Goal: Task Accomplishment & Management: Manage account settings

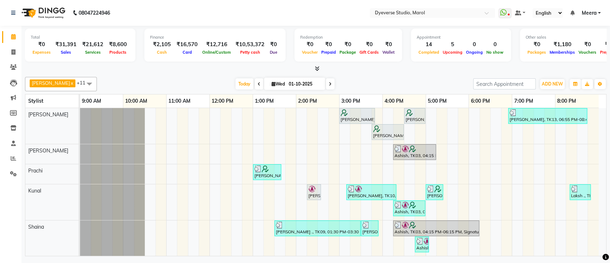
click at [326, 84] on span at bounding box center [330, 83] width 9 height 11
type input "02-10-2025"
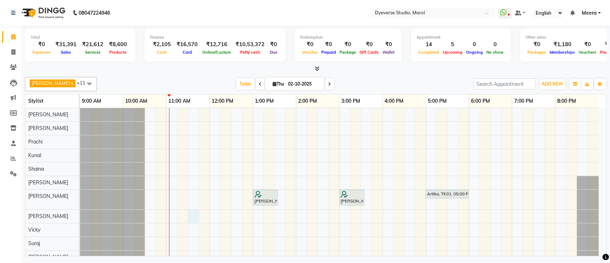
click at [197, 215] on div "[PERSON_NAME], TK03, 01:00 PM-01:35 PM, Men's Hair Cut - ART DIRECTOR [PERSON_N…" at bounding box center [343, 192] width 526 height 169
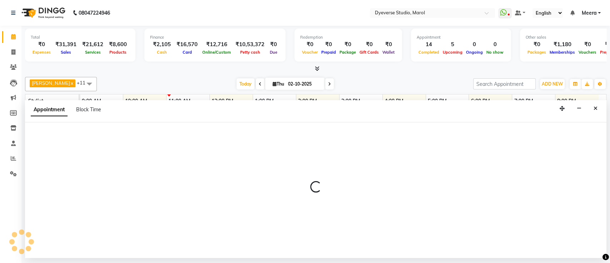
select select "68355"
select select "tentative"
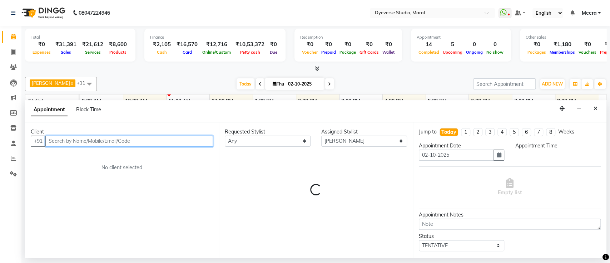
select select "690"
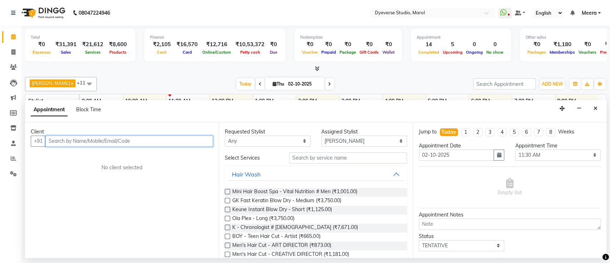
click at [189, 139] on input "text" at bounding box center [129, 140] width 168 height 11
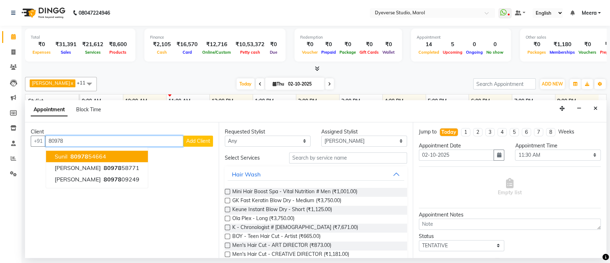
click at [134, 150] on button "sunil 80978 54664" at bounding box center [97, 155] width 102 height 11
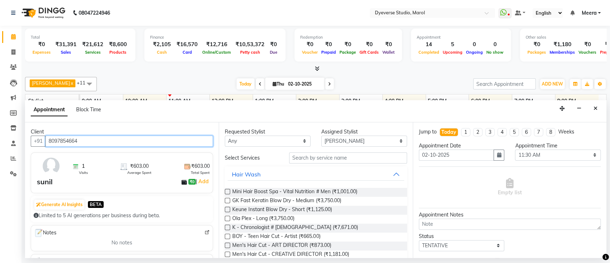
type input "8097854664"
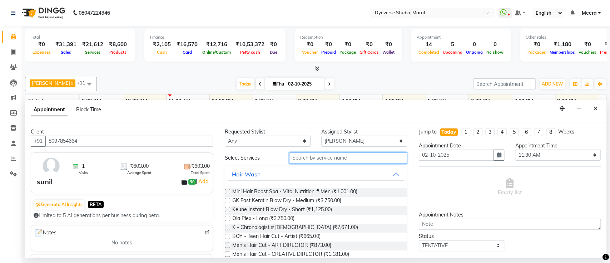
click at [300, 161] on input "text" at bounding box center [348, 157] width 118 height 11
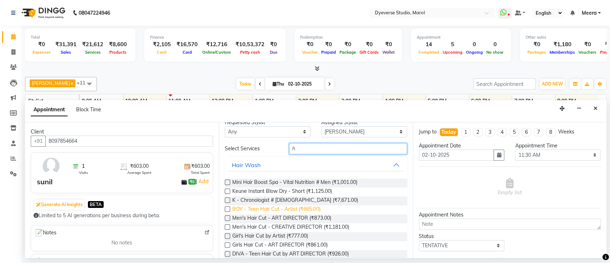
scroll to position [9, 0]
type input "h"
click at [308, 209] on span "BOY - Teen Hair Cut - Artist (₹665.00)" at bounding box center [276, 209] width 88 height 9
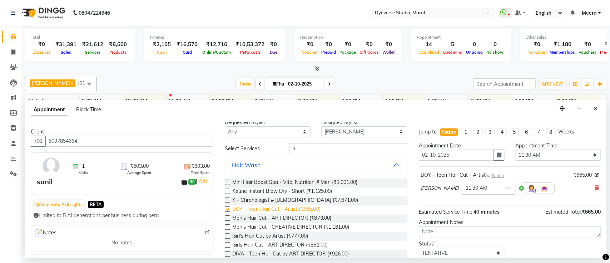
checkbox input "false"
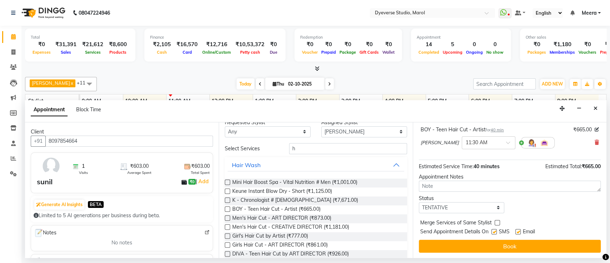
scroll to position [45, 0]
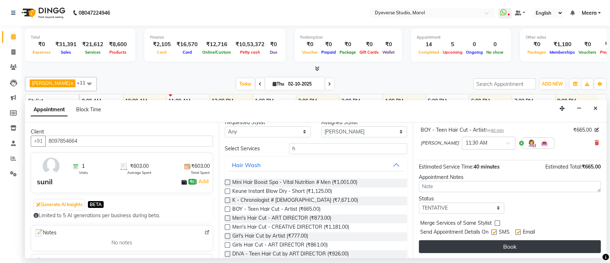
click at [469, 247] on button "Book" at bounding box center [510, 246] width 182 height 13
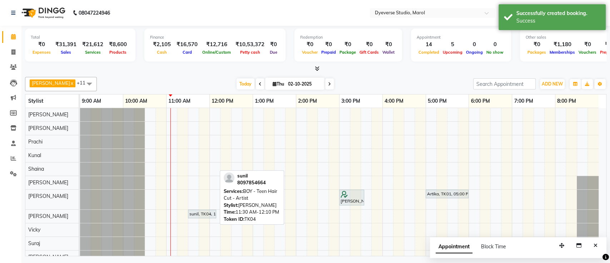
click at [202, 215] on div "sunil, TK04, 11:30 AM-12:10 PM, BOY - Teen Hair Cut - Artist" at bounding box center [202, 213] width 27 height 6
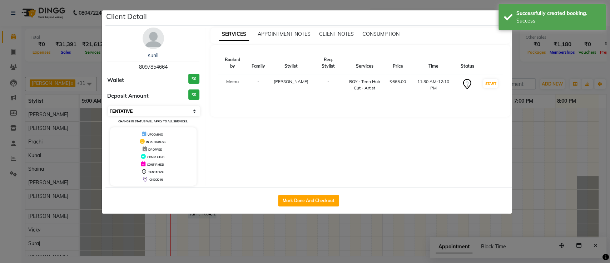
click at [189, 106] on select "Select IN SERVICE CONFIRMED TENTATIVE CHECK IN MARK DONE DROPPED UPCOMING" at bounding box center [154, 111] width 93 height 10
select select "6"
click at [108, 106] on select "Select IN SERVICE CONFIRMED TENTATIVE CHECK IN MARK DONE DROPPED UPCOMING" at bounding box center [154, 111] width 93 height 10
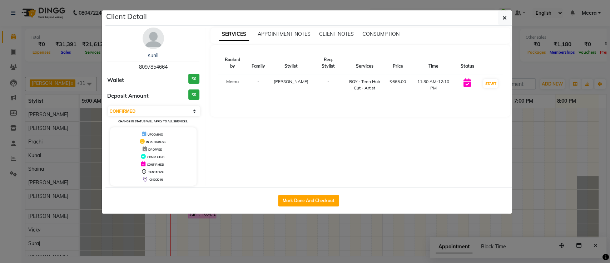
click at [478, 16] on div "Client Detail" at bounding box center [308, 17] width 406 height 15
click at [504, 18] on icon "button" at bounding box center [504, 18] width 4 height 6
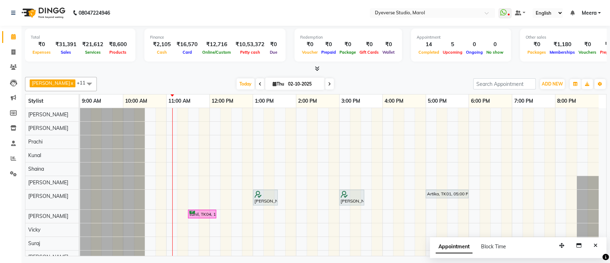
click at [504, 18] on span at bounding box center [504, 13] width 13 height 10
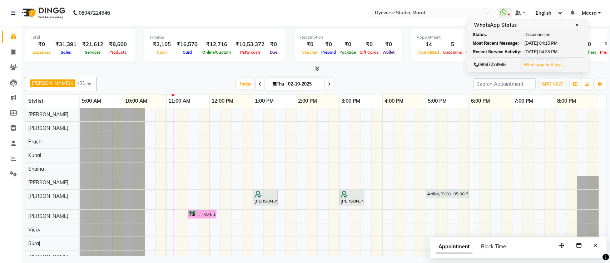
click at [504, 18] on span at bounding box center [504, 13] width 13 height 10
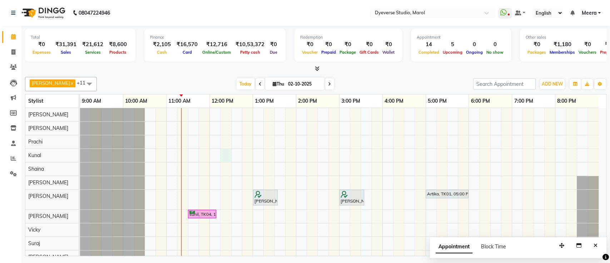
click at [230, 153] on div "[PERSON_NAME], TK03, 01:00 PM-01:35 PM, Men's Hair Cut - ART DIRECTOR [PERSON_N…" at bounding box center [343, 192] width 526 height 169
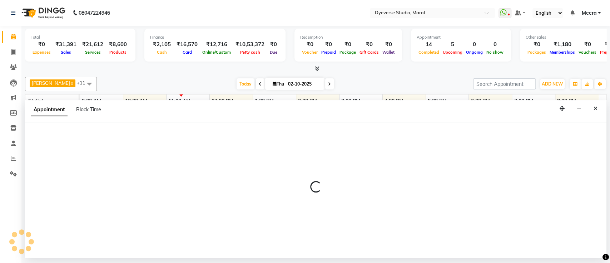
select select "48560"
select select "735"
select select "tentative"
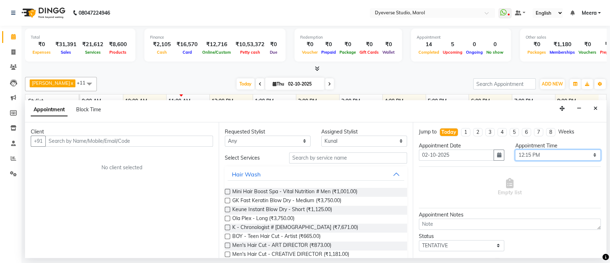
click at [586, 156] on select "Select 10:00 AM 10:15 AM 10:30 AM 10:45 AM 11:00 AM 11:15 AM 11:30 AM 11:45 AM …" at bounding box center [558, 154] width 86 height 11
select select "750"
click at [515, 149] on select "Select 10:00 AM 10:15 AM 10:30 AM 10:45 AM 11:00 AM 11:15 AM 11:30 AM 11:45 AM …" at bounding box center [558, 154] width 86 height 11
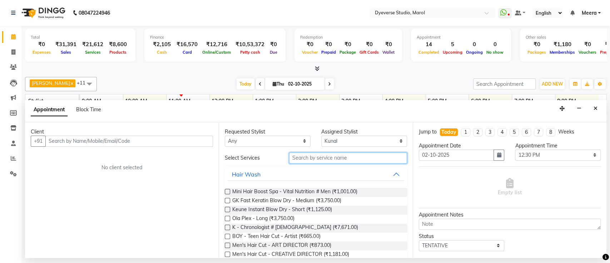
click at [349, 161] on input "text" at bounding box center [348, 157] width 118 height 11
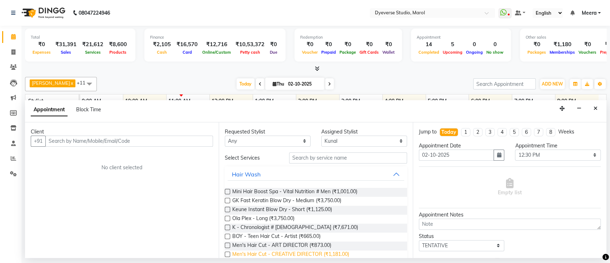
click at [305, 253] on span "Men's Hair Cut - CREATIVE DIRECTOR (₹1,181.00)" at bounding box center [290, 254] width 116 height 9
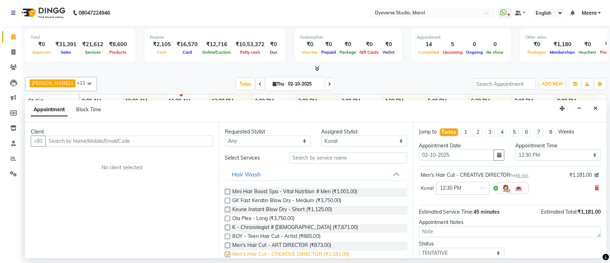
checkbox input "false"
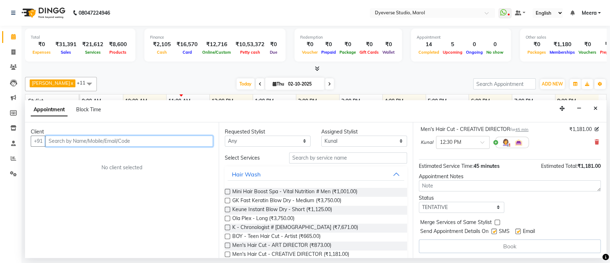
click at [189, 140] on input "text" at bounding box center [129, 140] width 168 height 11
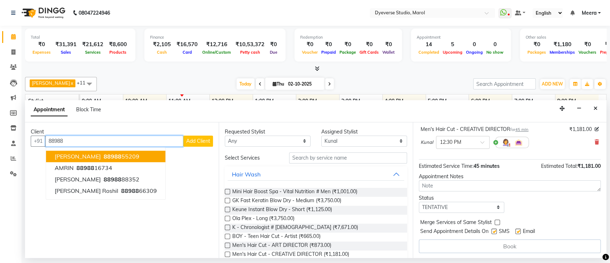
click at [133, 156] on button "Ammar K 88988 55209" at bounding box center [105, 155] width 119 height 11
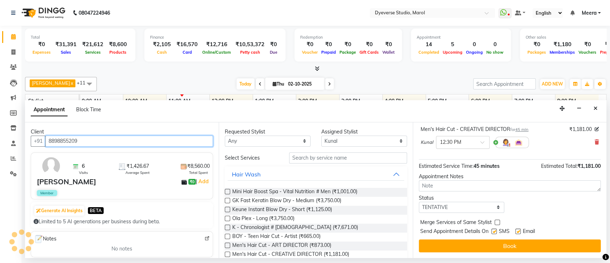
scroll to position [45, 0]
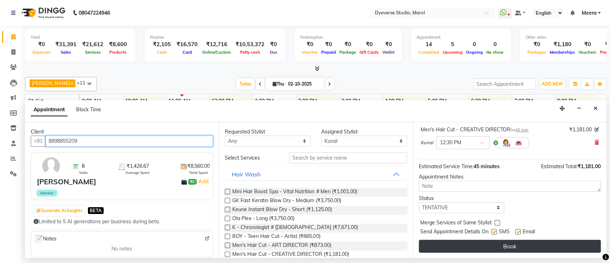
type input "8898855209"
click at [505, 243] on button "Book" at bounding box center [510, 245] width 182 height 13
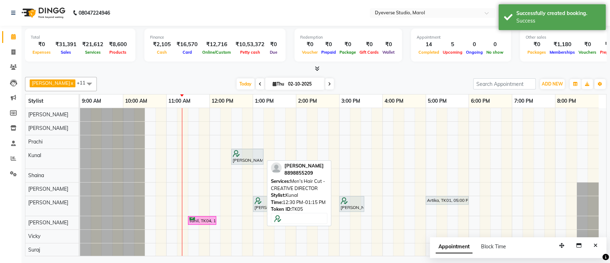
click at [246, 156] on div "[PERSON_NAME], TK05, 12:30 PM-01:15 PM, Men's Hair Cut - CREATIVE DIRECTOR" at bounding box center [247, 157] width 31 height 14
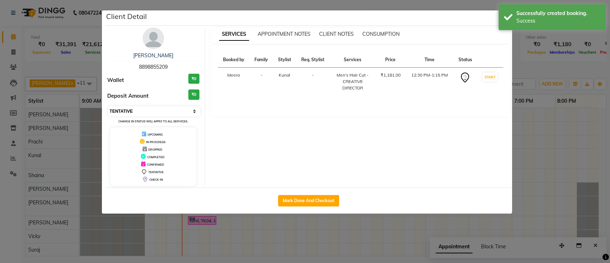
click at [189, 113] on select "Select IN SERVICE CONFIRMED TENTATIVE CHECK IN MARK DONE DROPPED UPCOMING" at bounding box center [154, 111] width 93 height 10
select select "6"
click at [108, 106] on select "Select IN SERVICE CONFIRMED TENTATIVE CHECK IN MARK DONE DROPPED UPCOMING" at bounding box center [154, 111] width 93 height 10
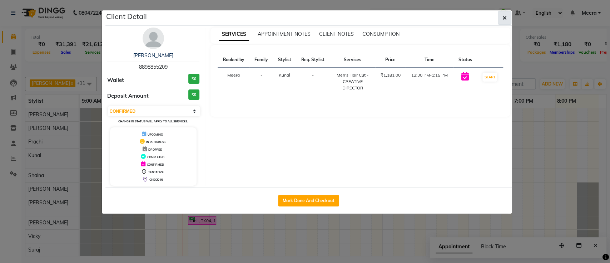
click at [500, 18] on button "button" at bounding box center [505, 18] width 14 height 14
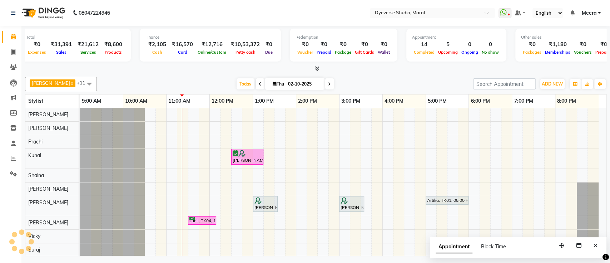
scroll to position [0, 5]
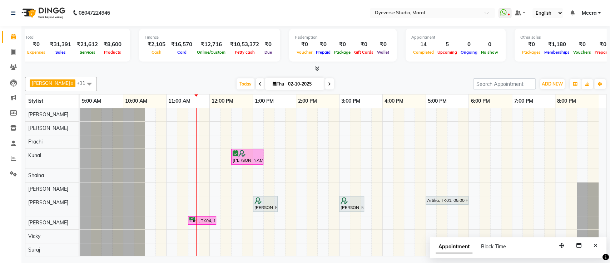
click at [259, 84] on icon at bounding box center [260, 84] width 3 height 4
type input "01-10-2025"
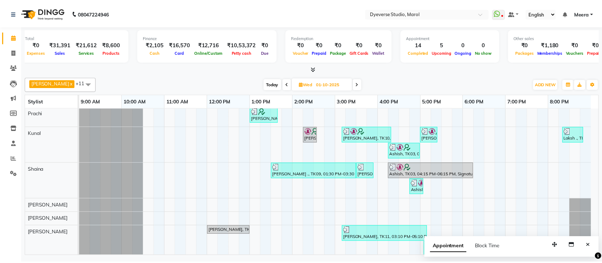
scroll to position [78, 0]
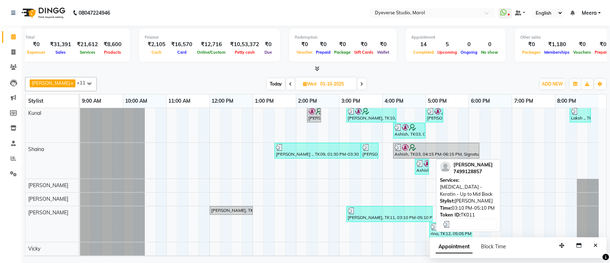
click at [371, 215] on div "[PERSON_NAME], TK11, 03:10 PM-05:10 PM, [MEDICAL_DATA] - Keratin - Up to Mid Ba…" at bounding box center [389, 214] width 85 height 14
select select "3"
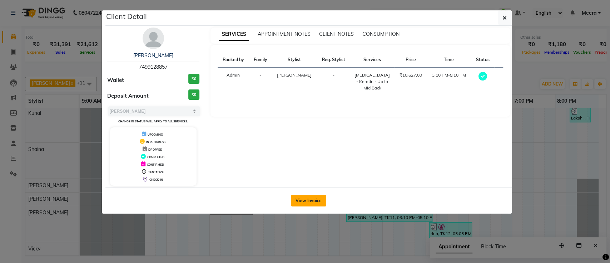
click at [303, 198] on button "View Invoice" at bounding box center [308, 200] width 35 height 11
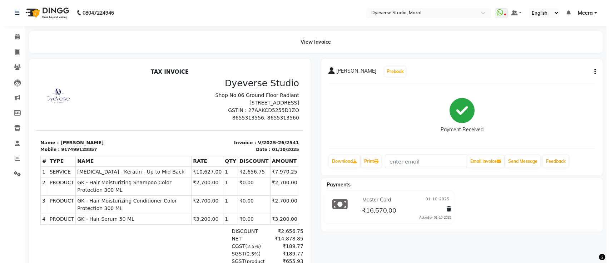
scroll to position [6, 0]
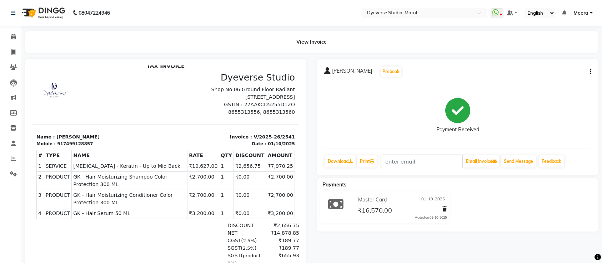
click at [590, 72] on icon "button" at bounding box center [590, 71] width 1 height 0
click at [542, 71] on div "Edit Item Staff" at bounding box center [555, 71] width 49 height 9
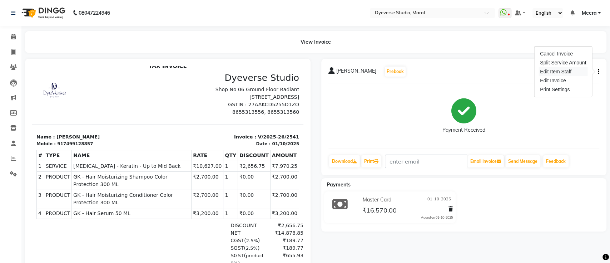
select select
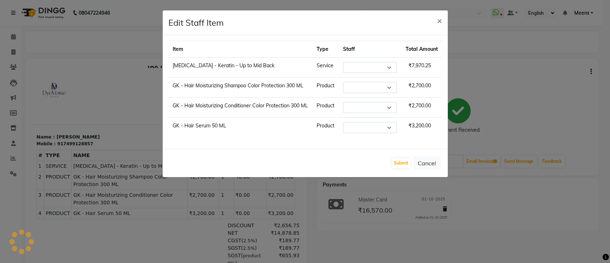
select select "68355"
select select "68249"
click at [442, 20] on button "×" at bounding box center [439, 20] width 16 height 20
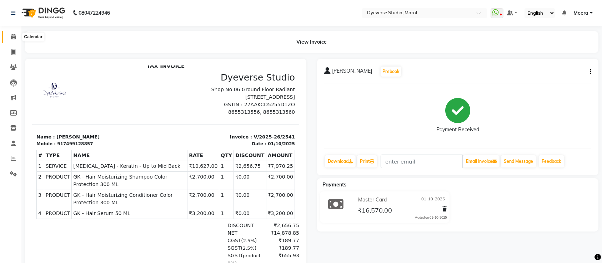
click at [15, 35] on icon at bounding box center [13, 36] width 5 height 5
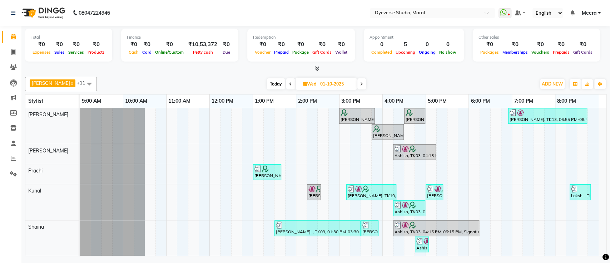
click at [267, 83] on span "Today" at bounding box center [276, 83] width 18 height 11
type input "02-10-2025"
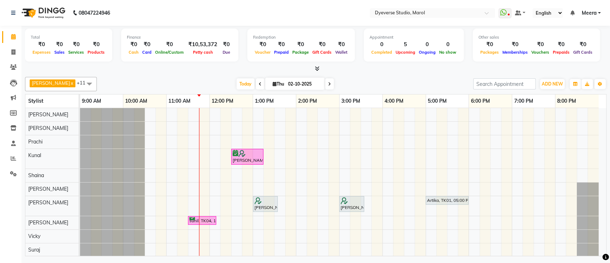
click at [39, 81] on span "[PERSON_NAME]" at bounding box center [51, 83] width 38 height 6
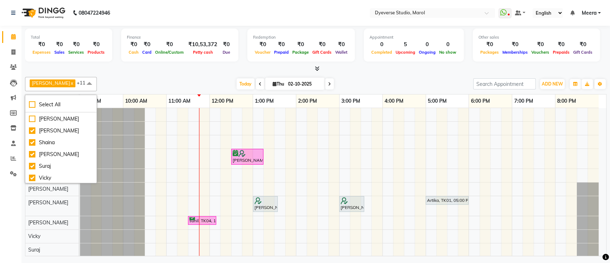
scroll to position [76, 0]
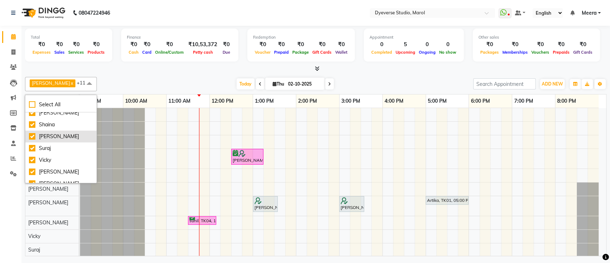
click at [35, 136] on div "[PERSON_NAME]" at bounding box center [61, 137] width 64 height 8
checkbox input "false"
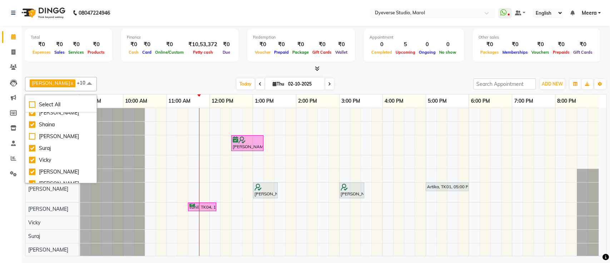
click at [99, 124] on div at bounding box center [112, 127] width 65 height 13
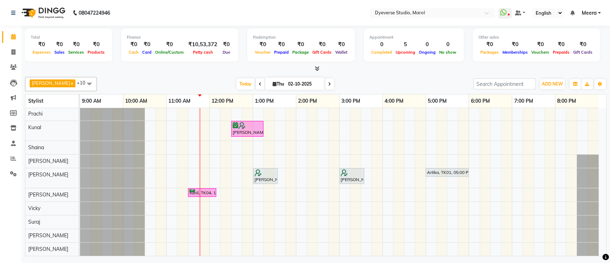
scroll to position [21, 0]
click at [147, 227] on div "[PERSON_NAME], TK05, 12:30 PM-01:15 PM, Men's Hair Cut - CREATIVE DIRECTOR [PER…" at bounding box center [343, 175] width 526 height 162
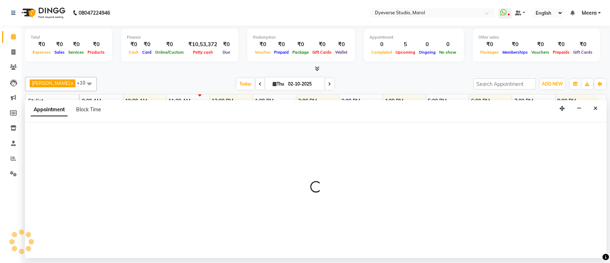
select select "83453"
select select "630"
select select "tentative"
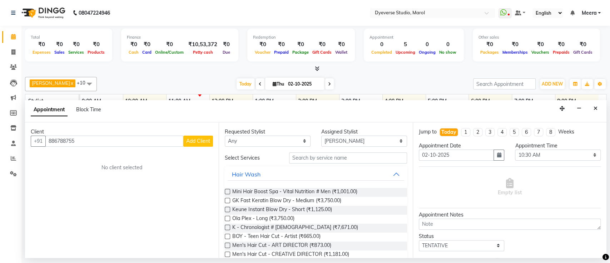
click at [64, 140] on input "886788755" at bounding box center [114, 140] width 138 height 11
type input "8867888755"
click at [95, 140] on input "8867888755" at bounding box center [114, 140] width 138 height 11
type input "8867888755"
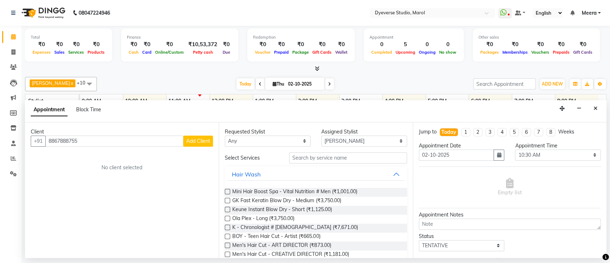
click at [206, 141] on span "Add Client" at bounding box center [198, 141] width 24 height 6
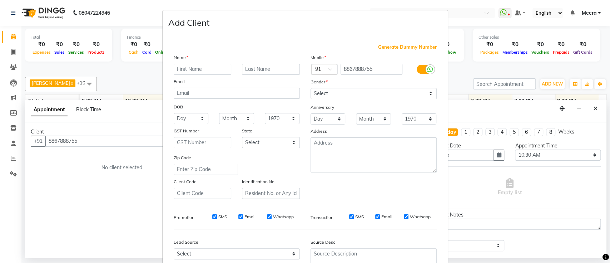
click at [454, 25] on ngb-modal-window "Add Client Generate Dummy Number Name Email DOB Day 01 02 03 04 05 06 07 08 09 …" at bounding box center [305, 131] width 610 height 263
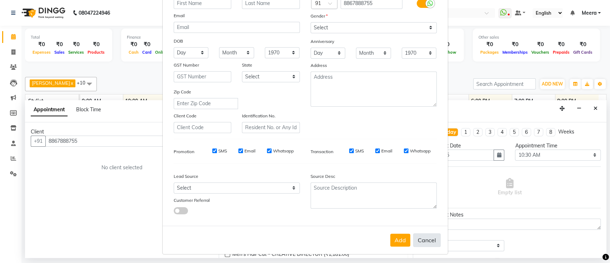
click at [425, 238] on button "Cancel" at bounding box center [427, 240] width 28 height 14
select select
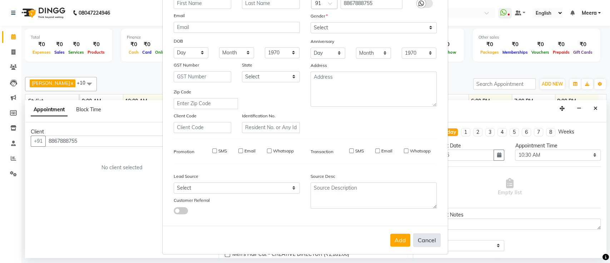
select select
checkbox input "false"
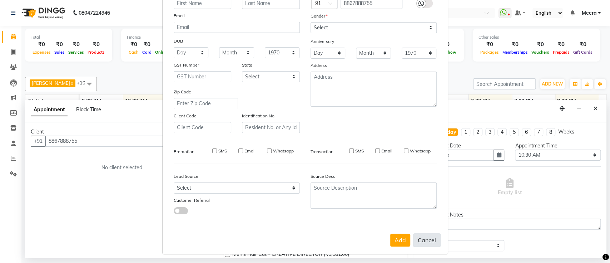
checkbox input "false"
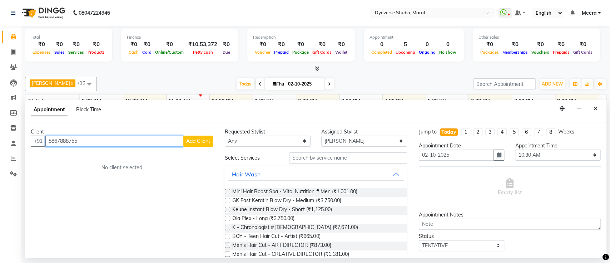
click at [87, 144] on input "8867888755" at bounding box center [114, 140] width 138 height 11
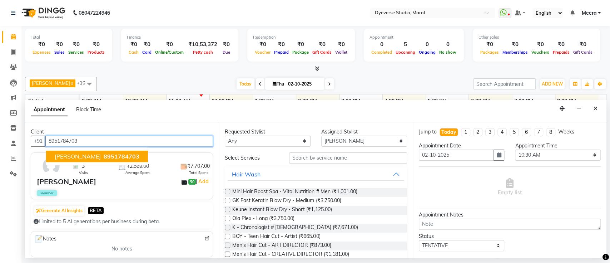
click at [100, 155] on button "[PERSON_NAME] 8951784703" at bounding box center [97, 155] width 102 height 11
type input "8951784703"
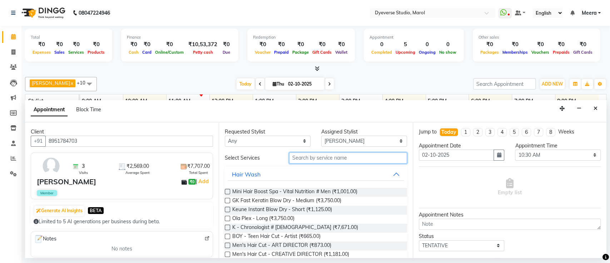
click at [305, 154] on input "text" at bounding box center [348, 157] width 118 height 11
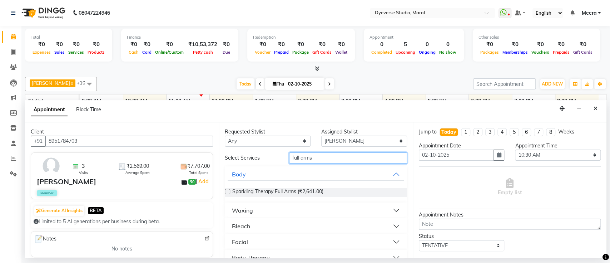
scroll to position [13, 0]
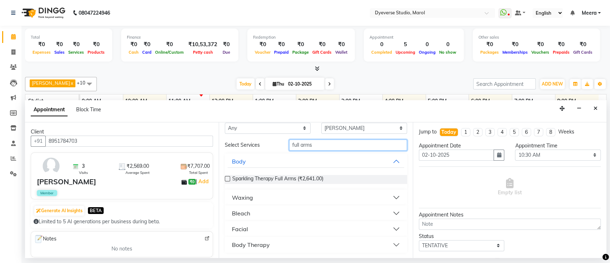
type input "full arms"
click at [275, 196] on button "Waxing" at bounding box center [316, 197] width 176 height 13
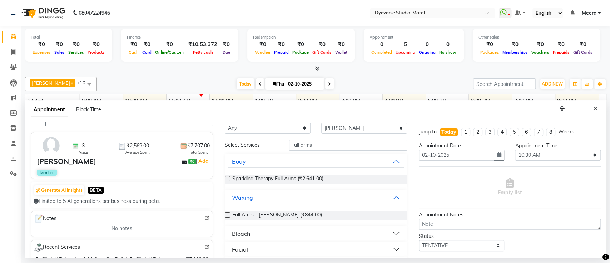
scroll to position [58, 0]
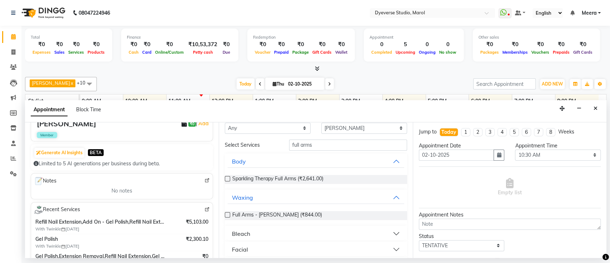
click at [204, 208] on img at bounding box center [206, 208] width 5 height 5
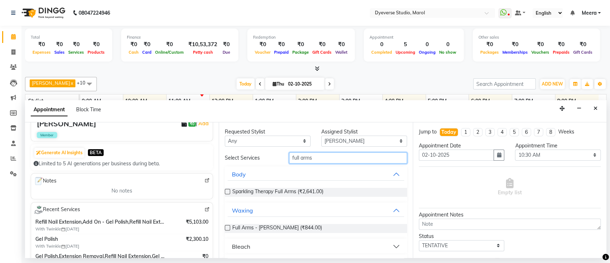
click at [322, 155] on input "full arms" at bounding box center [348, 157] width 118 height 11
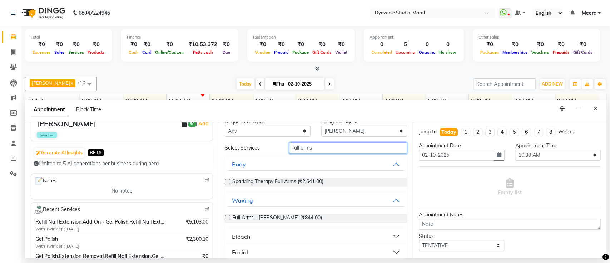
scroll to position [19, 0]
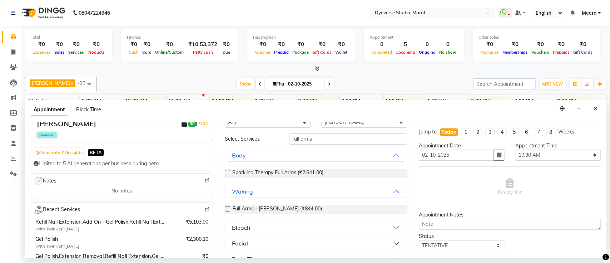
click at [380, 240] on button "Facial" at bounding box center [316, 242] width 176 height 13
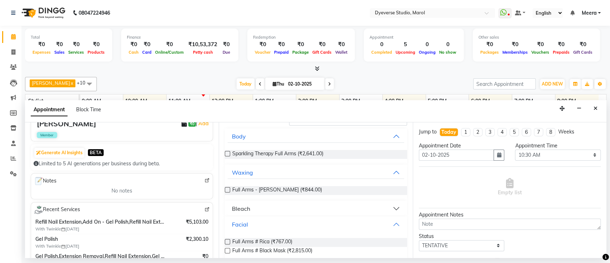
scroll to position [57, 0]
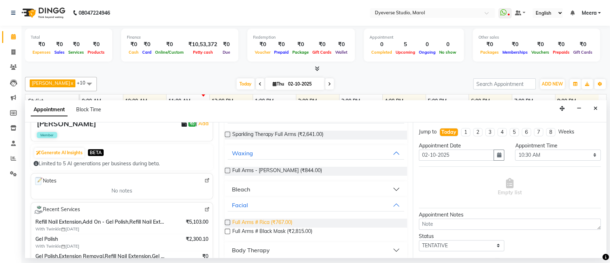
click at [281, 223] on span "Full Arms # Rica (₹767.00)" at bounding box center [262, 222] width 60 height 9
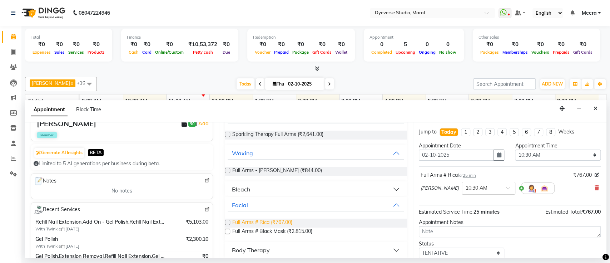
click at [281, 223] on span "Full Arms # Rica (₹767.00)" at bounding box center [262, 222] width 60 height 9
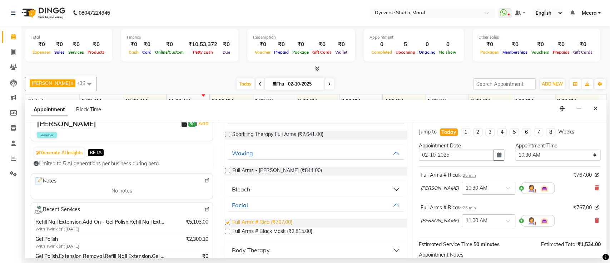
checkbox input "false"
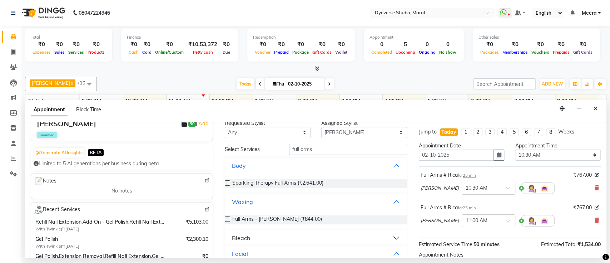
scroll to position [0, 0]
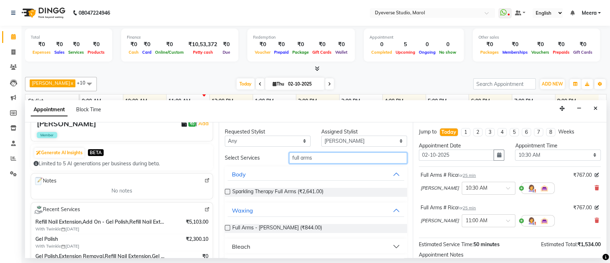
click at [318, 159] on input "full arms" at bounding box center [348, 157] width 118 height 11
type input "full arms"
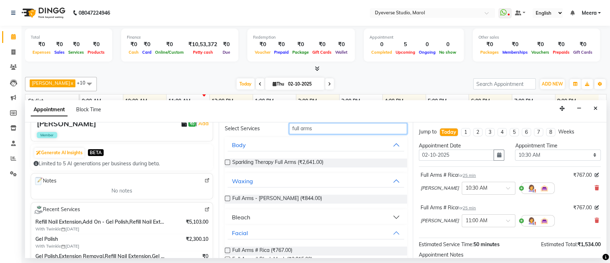
scroll to position [38, 0]
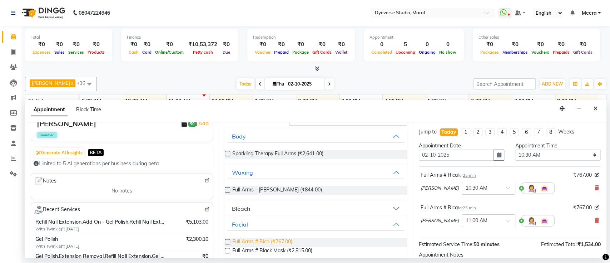
click at [281, 240] on span "Full Arms # Rica (₹767.00)" at bounding box center [262, 242] width 60 height 9
checkbox input "false"
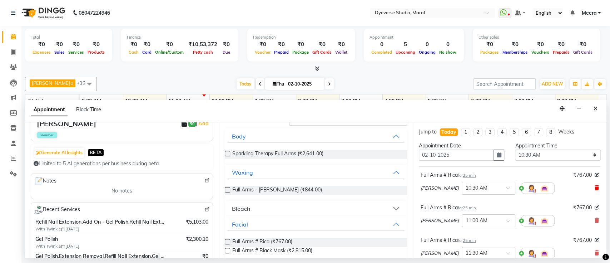
click at [594, 186] on icon at bounding box center [596, 187] width 4 height 5
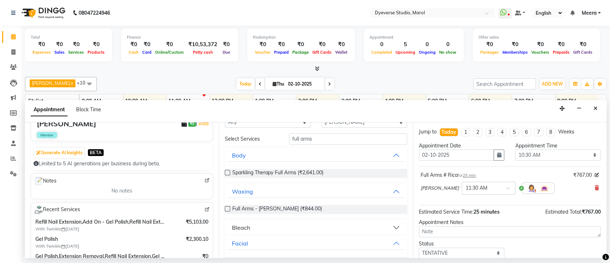
scroll to position [0, 0]
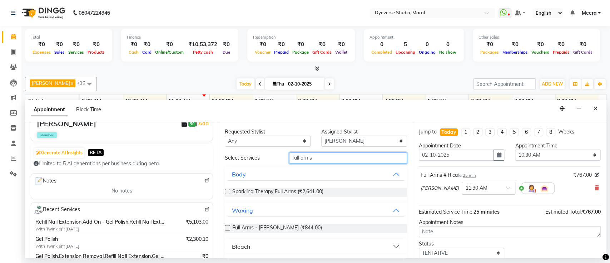
click at [299, 155] on input "full arms" at bounding box center [348, 157] width 118 height 11
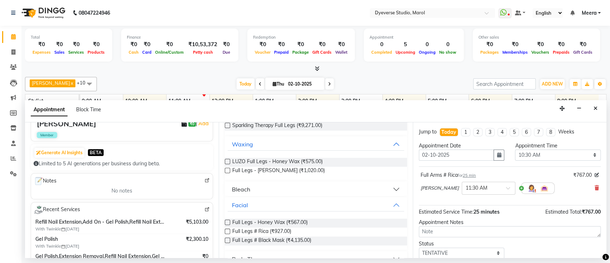
scroll to position [76, 0]
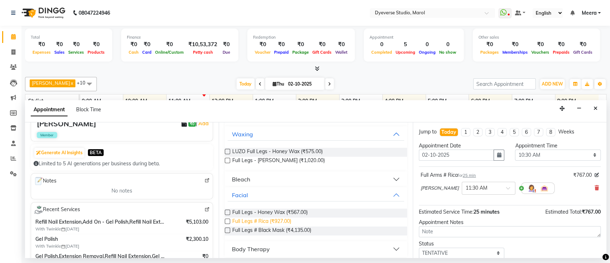
type input "full legs"
click at [248, 219] on span "Full Legs # Rica (₹927.00)" at bounding box center [261, 221] width 59 height 9
checkbox input "false"
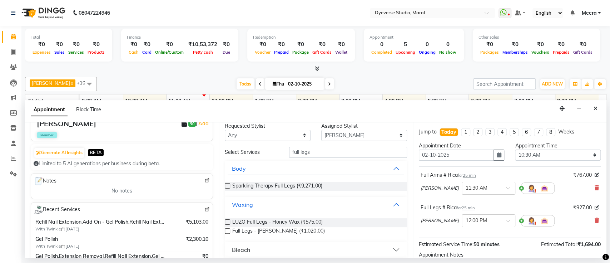
scroll to position [0, 0]
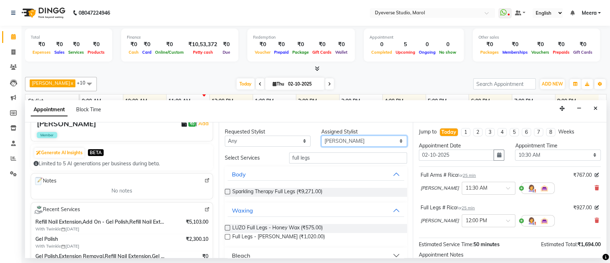
click at [325, 140] on select "Select [PERSON_NAME] [PERSON_NAME] Kunal [PERSON_NAME] [PERSON_NAME] [PERSON_NA…" at bounding box center [364, 140] width 86 height 11
select select "81087"
click at [321, 135] on select "Select [PERSON_NAME] [PERSON_NAME] Kunal [PERSON_NAME] [PERSON_NAME] [PERSON_NA…" at bounding box center [364, 140] width 86 height 11
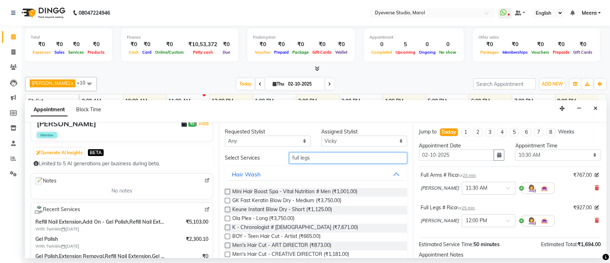
click at [313, 155] on input "full legs" at bounding box center [348, 157] width 118 height 11
type input "a"
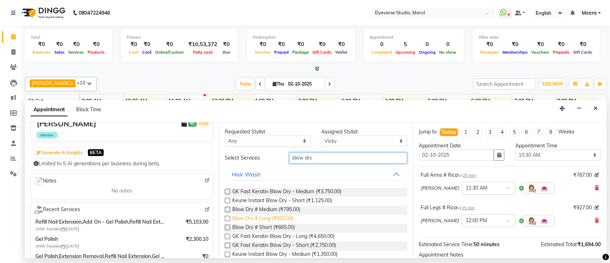
type input "blow dry"
click at [278, 218] on span "Blow Dry # Long (₹930.00)" at bounding box center [262, 218] width 61 height 9
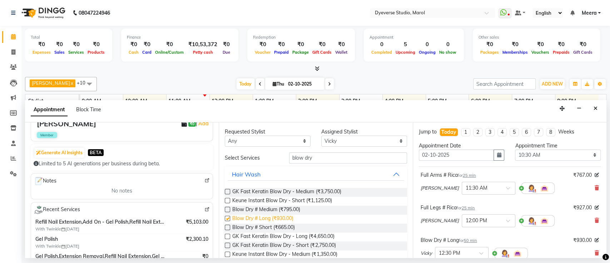
checkbox input "false"
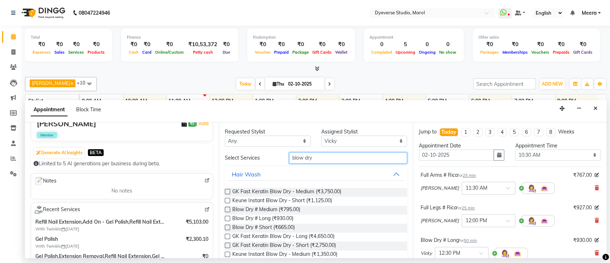
click at [320, 160] on input "blow dry" at bounding box center [348, 157] width 118 height 11
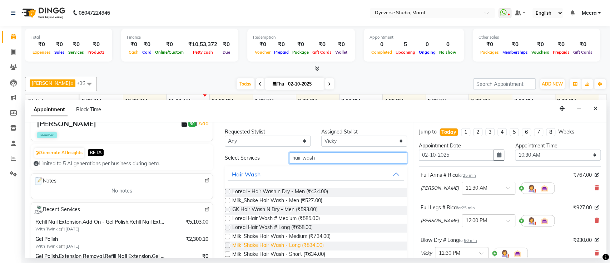
type input "hair wash"
click at [275, 243] on span "Milk_Shake Hair Wash - Long (₹834.00)" at bounding box center [277, 245] width 91 height 9
checkbox input "false"
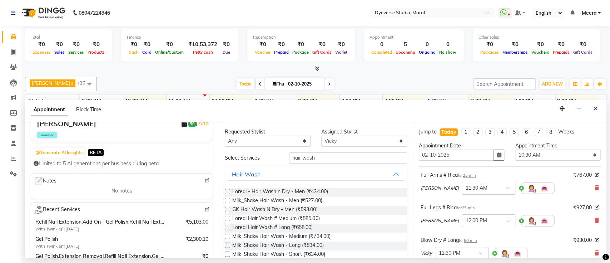
scroll to position [143, 0]
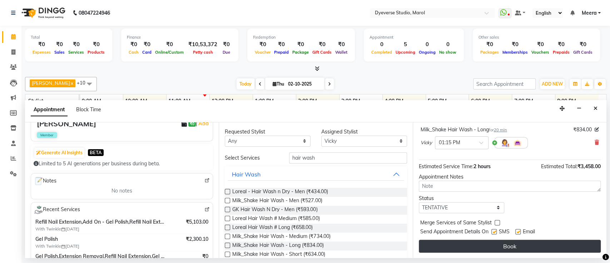
click at [551, 246] on button "Book" at bounding box center [510, 245] width 182 height 13
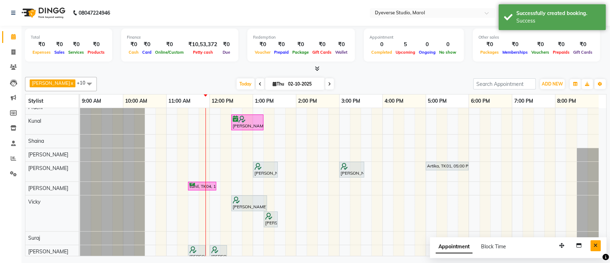
click at [597, 244] on button "Close" at bounding box center [595, 245] width 10 height 11
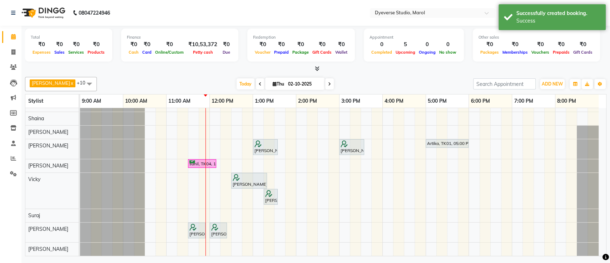
scroll to position [50, 0]
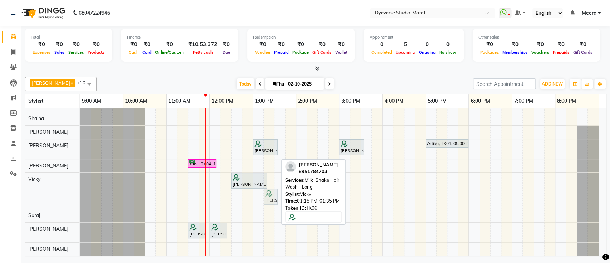
drag, startPoint x: 270, startPoint y: 190, endPoint x: 272, endPoint y: 174, distance: 16.2
click at [272, 174] on div "[PERSON_NAME], TK05, 12:30 PM-01:15 PM, Men's Hair Cut - CREATIVE DIRECTOR [PER…" at bounding box center [343, 160] width 526 height 191
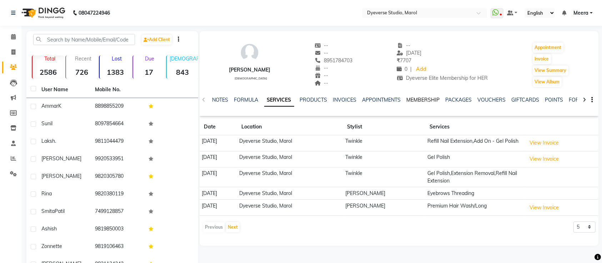
click at [424, 98] on link "MEMBERSHIP" at bounding box center [423, 99] width 33 height 6
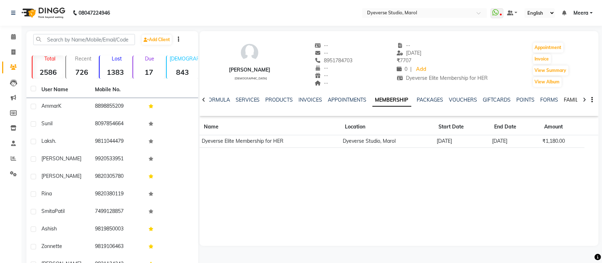
click at [566, 100] on link "FAMILY" at bounding box center [572, 99] width 17 height 6
